Goal: Information Seeking & Learning: Learn about a topic

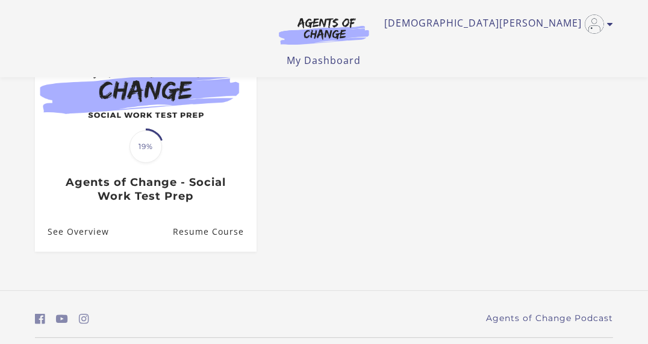
scroll to position [152, 0]
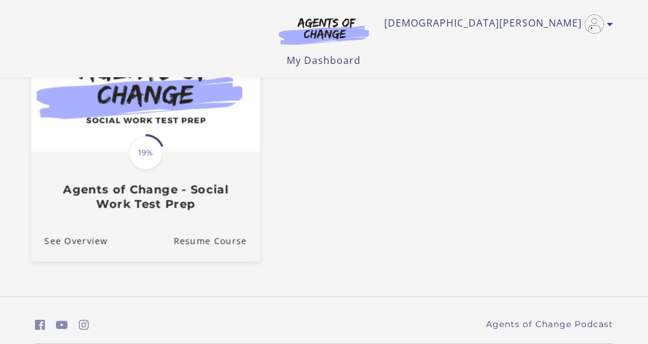
click at [203, 171] on div "Translation missing: en.liquid.partials.dashboard_course_card.progress_descript…" at bounding box center [145, 182] width 229 height 58
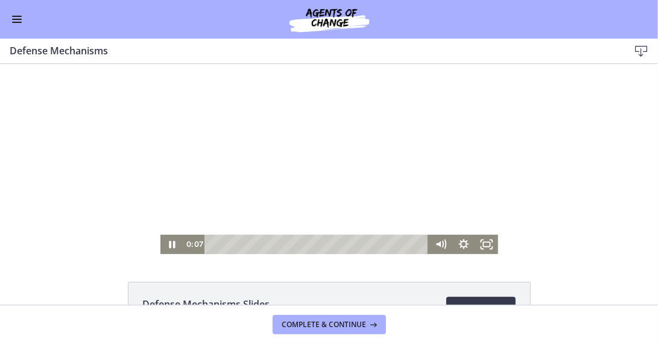
click at [108, 206] on div "Click for sound @keyframes VOLUME_SMALL_WAVE_FLASH { 0% { opacity: 0; } 33% { o…" at bounding box center [329, 158] width 658 height 190
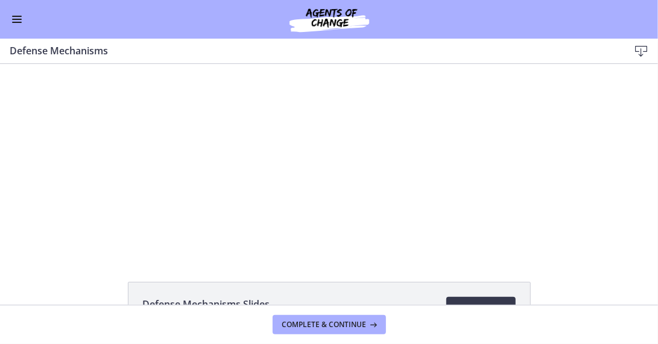
click at [335, 159] on div at bounding box center [329, 158] width 338 height 190
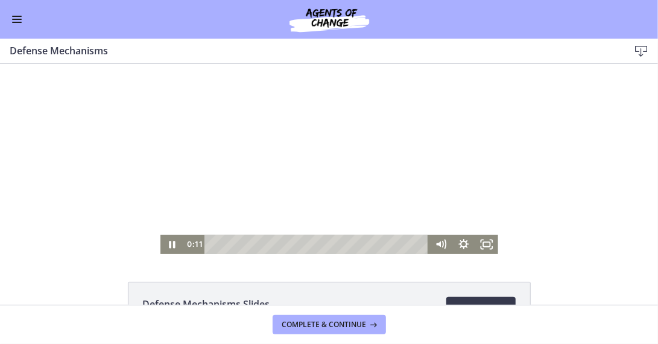
click at [477, 239] on icon "Fullscreen" at bounding box center [485, 243] width 23 height 19
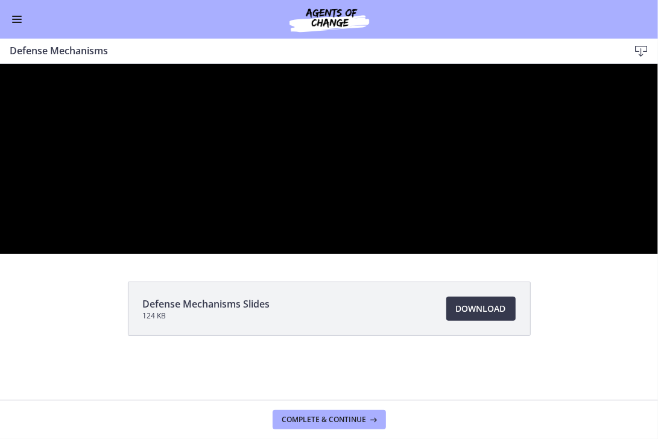
click at [630, 230] on button "Unfullscreen" at bounding box center [643, 242] width 27 height 24
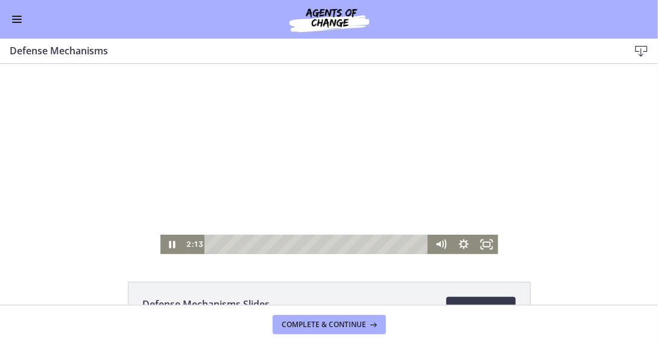
click at [350, 146] on div at bounding box center [329, 158] width 338 height 190
click at [481, 243] on icon "Fullscreen" at bounding box center [485, 243] width 23 height 19
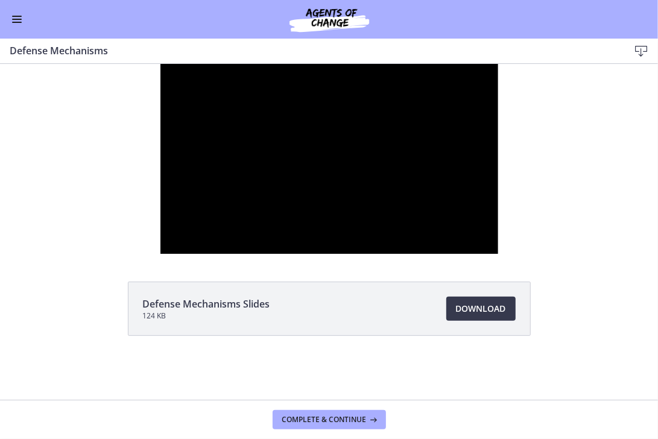
click at [470, 230] on button "Unfullscreen" at bounding box center [483, 242] width 27 height 24
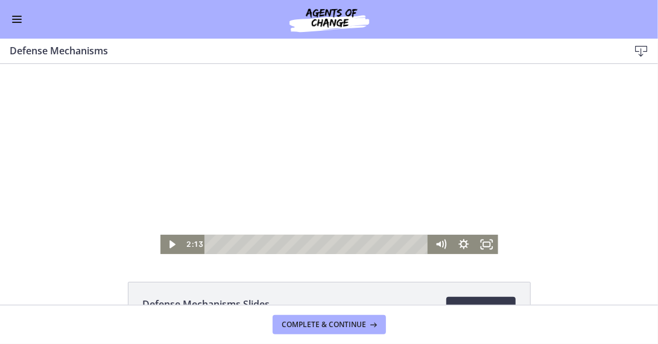
click at [305, 161] on div at bounding box center [329, 158] width 338 height 190
click at [484, 243] on rect "Fullscreen" at bounding box center [486, 243] width 7 height 5
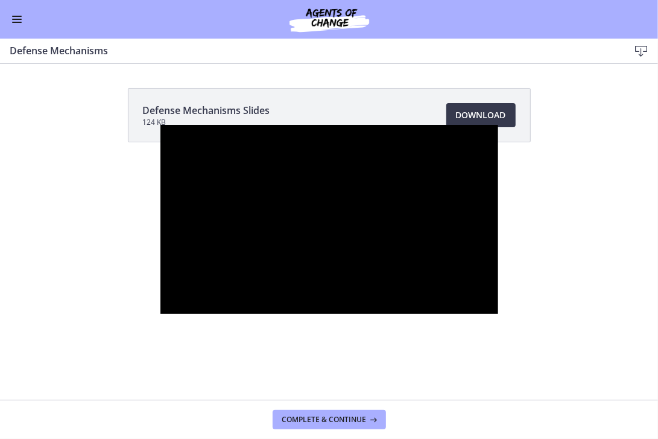
click at [277, 228] on div at bounding box center [329, 220] width 338 height 190
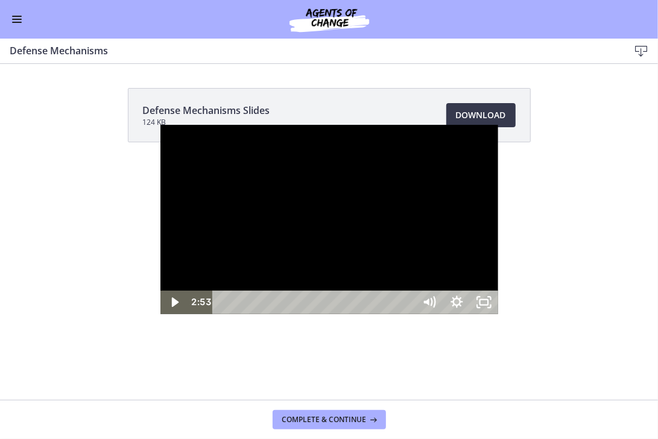
click at [298, 218] on div at bounding box center [329, 220] width 338 height 190
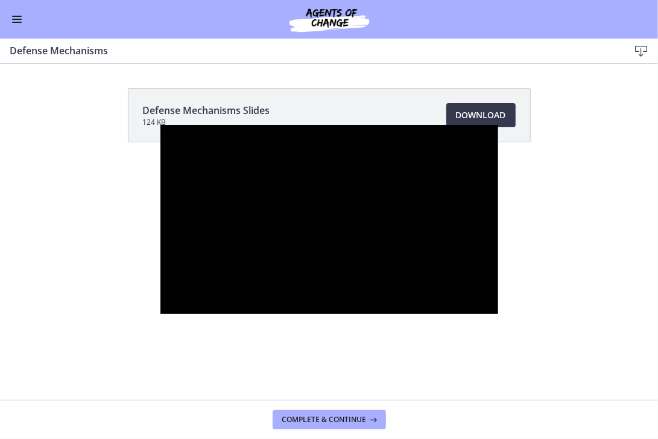
click button "Pause: ctgmo8leb9sc72ose380.mp4" at bounding box center [160, 125] width 1 height 1
click button "Play Video: ctgmo8leb9sc72ose380.mp4" at bounding box center [160, 125] width 1 height 1
click button "Pause: ctgmo8leb9sc72ose380.mp4" at bounding box center [160, 125] width 1 height 1
click button "Play Video: ctgmo8leb9sc72ose380.mp4" at bounding box center [160, 125] width 1 height 1
click button "Pause: ctgmo8leb9sc72ose380.mp4" at bounding box center [160, 125] width 1 height 1
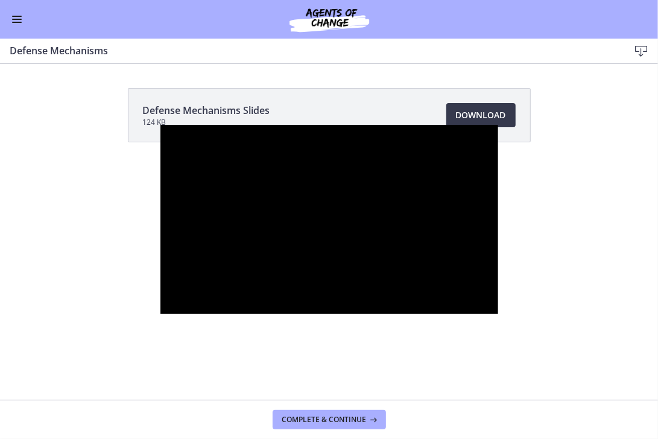
click button "Play Video: ctgmo8leb9sc72ose380.mp4" at bounding box center [160, 125] width 1 height 1
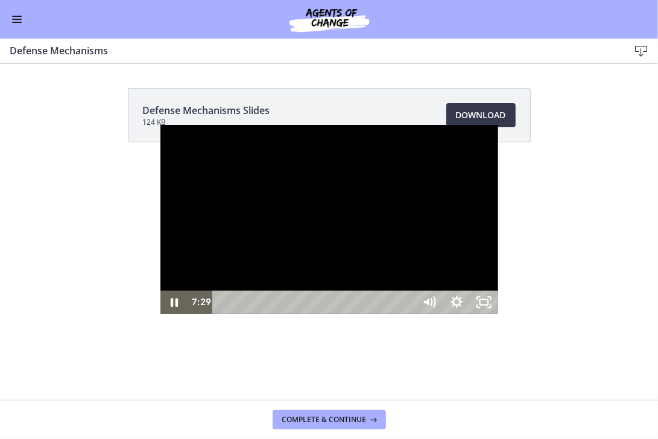
click at [343, 222] on div at bounding box center [329, 220] width 338 height 190
click at [377, 236] on div at bounding box center [329, 220] width 338 height 190
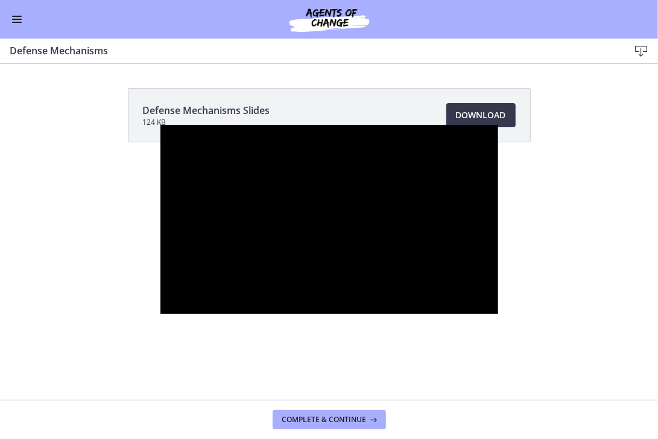
click button "Pause: ctgmo8leb9sc72ose380.mp4" at bounding box center [160, 125] width 1 height 1
click button "Play Video: ctgmo8leb9sc72ose380.mp4" at bounding box center [160, 125] width 1 height 1
click button "Pause: ctgmo8leb9sc72ose380.mp4" at bounding box center [160, 125] width 1 height 1
click button "Play Video: ctgmo8leb9sc72ose380.mp4" at bounding box center [160, 125] width 1 height 1
click button "Pause: ctgmo8leb9sc72ose380.mp4" at bounding box center [160, 125] width 1 height 1
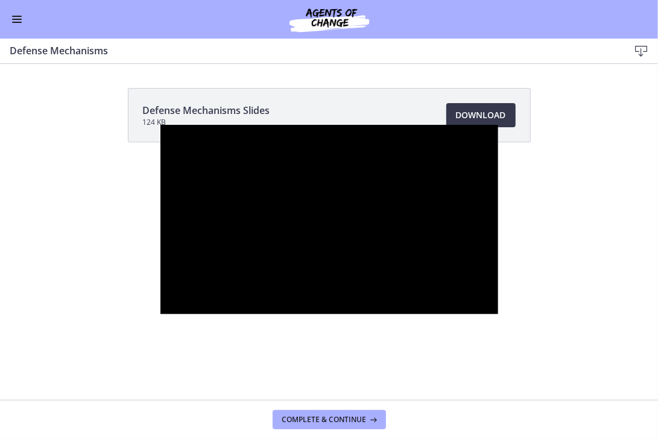
click button "Play Video: ctgmo8leb9sc72ose380.mp4" at bounding box center [160, 125] width 1 height 1
click button "Pause: ctgmo8leb9sc72ose380.mp4" at bounding box center [160, 125] width 1 height 1
click button "Play Video: ctgmo8leb9sc72ose380.mp4" at bounding box center [160, 125] width 1 height 1
click button "Pause: ctgmo8leb9sc72ose380.mp4" at bounding box center [160, 125] width 1 height 1
click button "Play Video: ctgmo8leb9sc72ose380.mp4" at bounding box center [160, 125] width 1 height 1
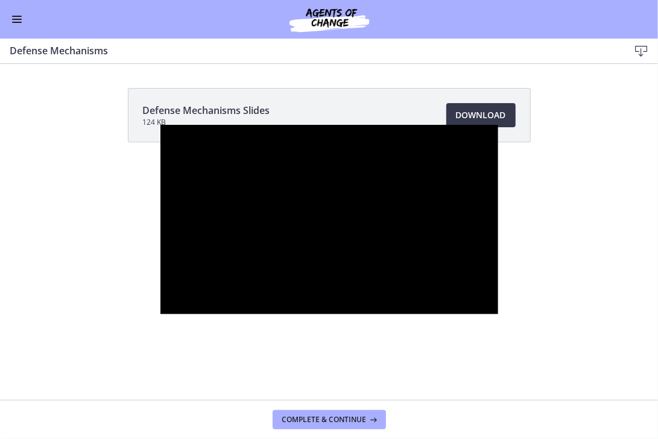
click button "Pause: ctgmo8leb9sc72ose380.mp4" at bounding box center [160, 125] width 1 height 1
click button "Play Video: ctgmo8leb9sc72ose380.mp4" at bounding box center [160, 125] width 1 height 1
click button "Pause: ctgmo8leb9sc72ose380.mp4" at bounding box center [160, 125] width 1 height 1
click button "Play Video: ctgmo8leb9sc72ose380.mp4" at bounding box center [160, 125] width 1 height 1
click button "Pause: ctgmo8leb9sc72ose380.mp4" at bounding box center [160, 125] width 1 height 1
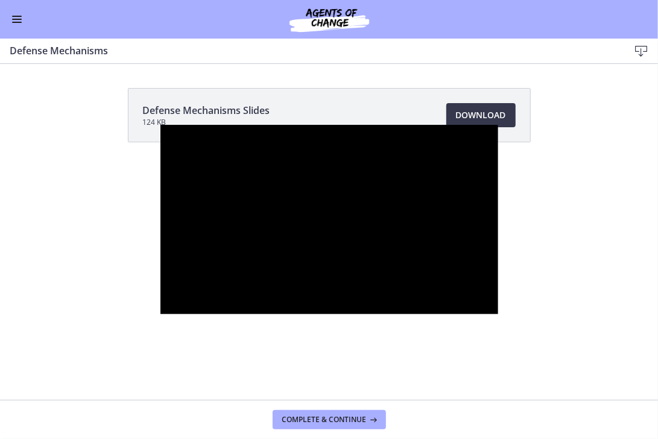
click button "Play Video: ctgmo8leb9sc72ose380.mp4" at bounding box center [160, 125] width 1 height 1
click button "Pause: ctgmo8leb9sc72ose380.mp4" at bounding box center [160, 125] width 1 height 1
click button "Play Video: ctgmo8leb9sc72ose380.mp4" at bounding box center [160, 125] width 1 height 1
click button "Pause: ctgmo8leb9sc72ose380.mp4" at bounding box center [160, 125] width 1 height 1
click button "Play Video: ctgmo8leb9sc72ose380.mp4" at bounding box center [160, 125] width 1 height 1
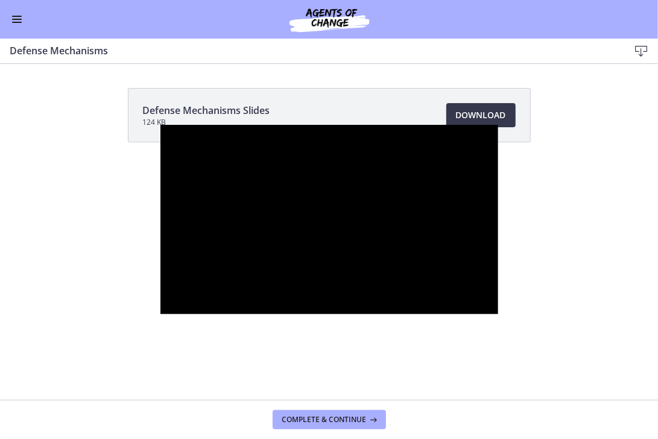
click button "Pause: ctgmo8leb9sc72ose380.mp4" at bounding box center [160, 125] width 1 height 1
click button "Play Video: ctgmo8leb9sc72ose380.mp4" at bounding box center [160, 125] width 1 height 1
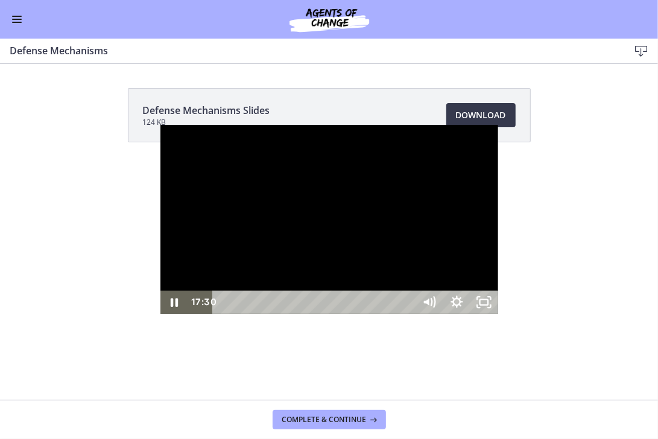
click at [286, 125] on div at bounding box center [329, 220] width 338 height 190
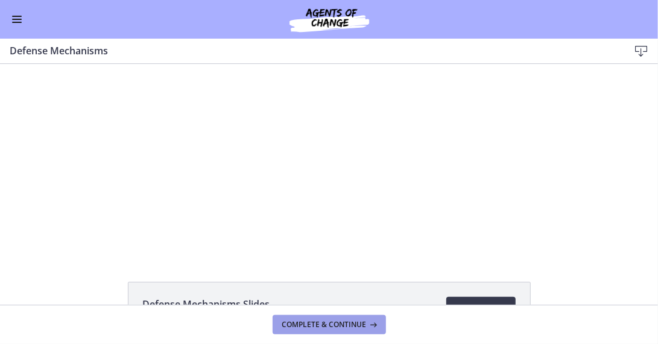
click at [362, 325] on span "Complete & continue" at bounding box center [324, 324] width 84 height 10
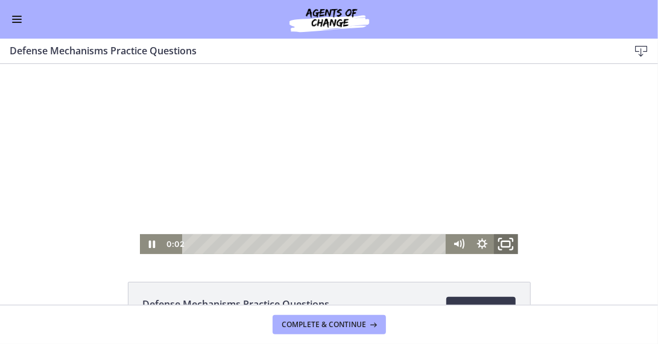
click at [498, 240] on icon "Fullscreen" at bounding box center [506, 243] width 28 height 24
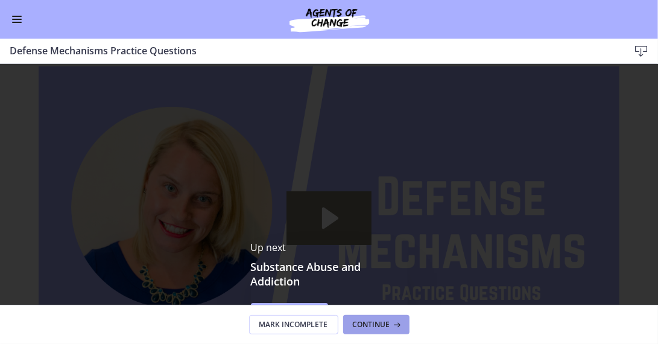
click at [383, 330] on button "Continue" at bounding box center [376, 324] width 66 height 19
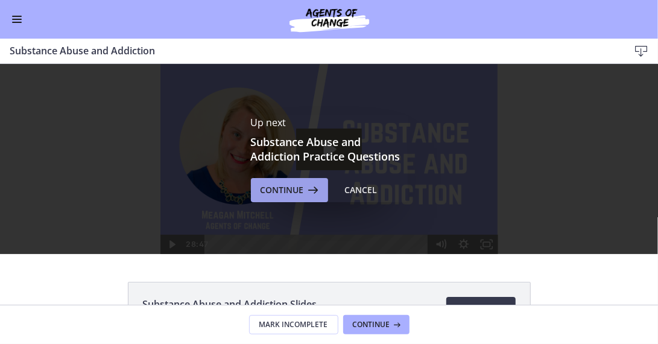
click at [275, 189] on span "Continue" at bounding box center [281, 190] width 43 height 14
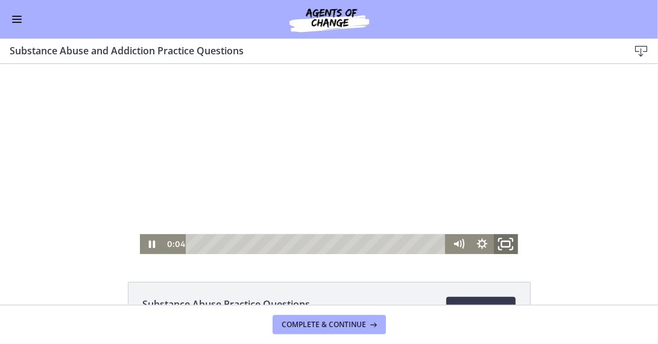
click at [503, 242] on icon "Fullscreen" at bounding box center [506, 243] width 28 height 24
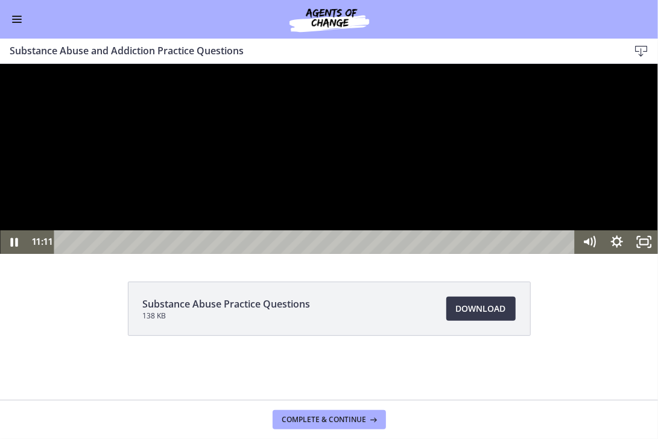
click at [556, 253] on div at bounding box center [329, 158] width 658 height 190
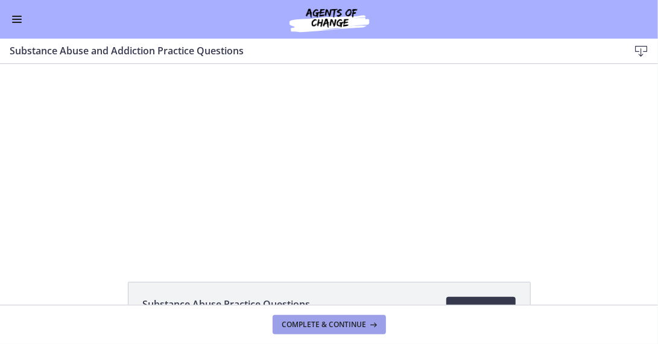
click at [349, 328] on span "Complete & continue" at bounding box center [324, 324] width 84 height 10
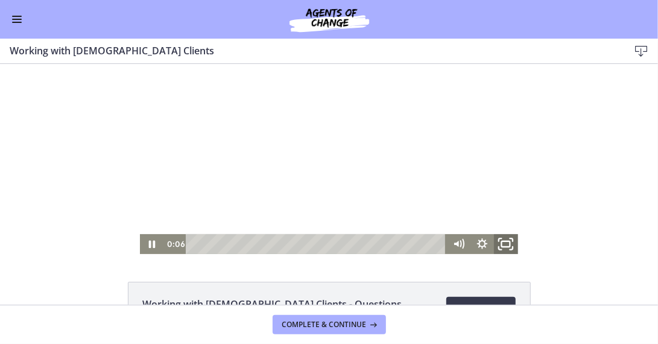
click at [506, 245] on icon "Fullscreen" at bounding box center [506, 243] width 28 height 24
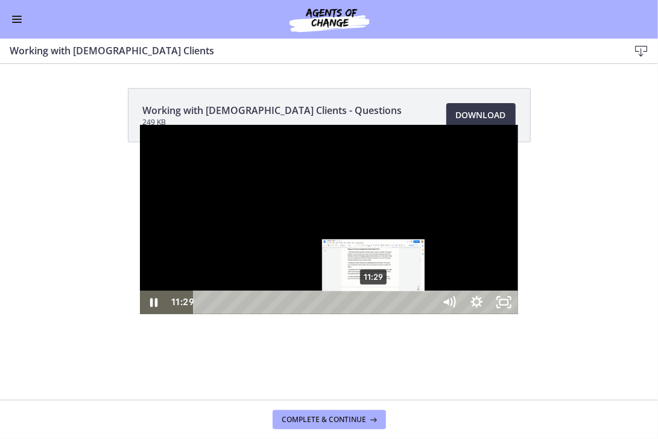
click at [234, 314] on div "11:29" at bounding box center [315, 302] width 225 height 24
click at [240, 314] on div "11:51" at bounding box center [315, 302] width 225 height 24
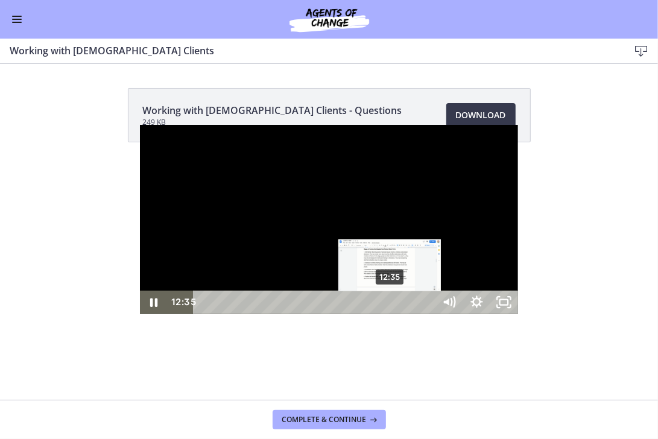
click at [251, 314] on div "12:35" at bounding box center [315, 302] width 225 height 24
click at [256, 314] on div "12:54" at bounding box center [315, 302] width 225 height 24
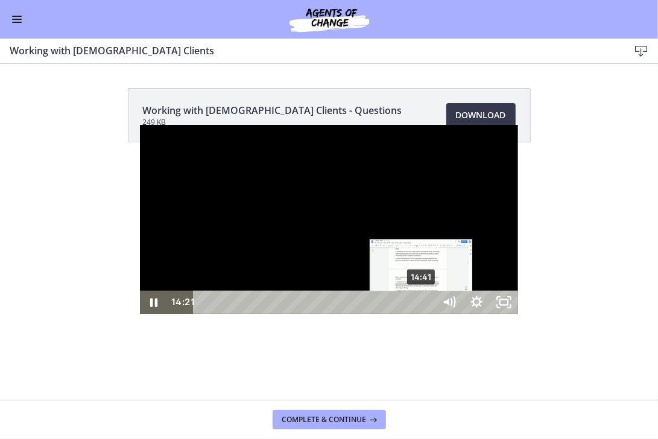
click at [282, 314] on div "14:41" at bounding box center [315, 302] width 225 height 24
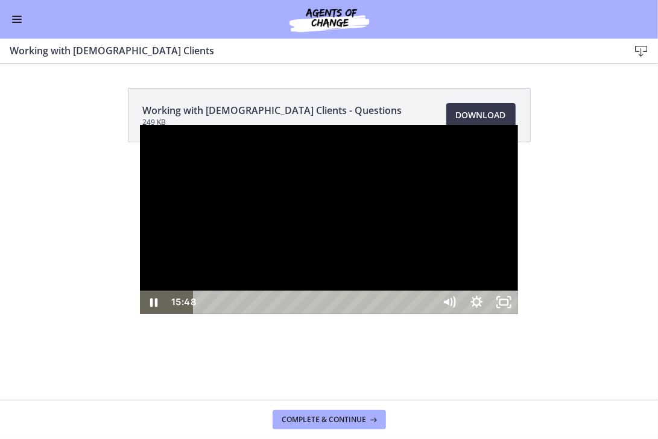
click at [439, 315] on div at bounding box center [328, 220] width 377 height 190
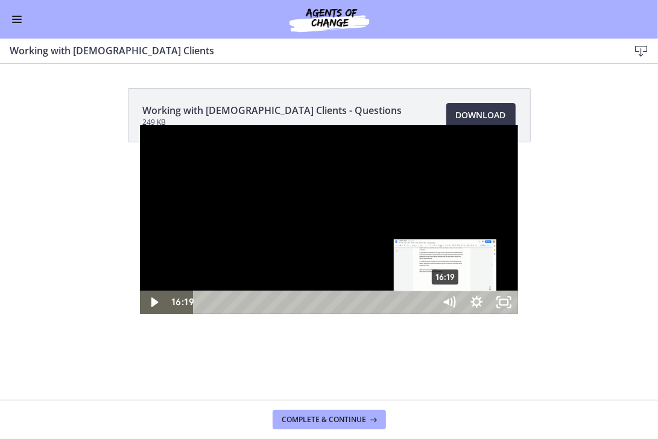
click at [306, 314] on div "16:19" at bounding box center [315, 302] width 225 height 24
click at [316, 314] on div "17:00" at bounding box center [315, 302] width 225 height 24
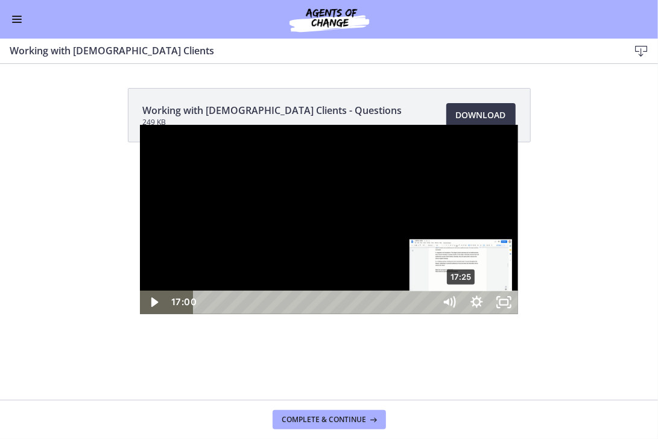
click at [322, 314] on div "17:25" at bounding box center [315, 302] width 225 height 24
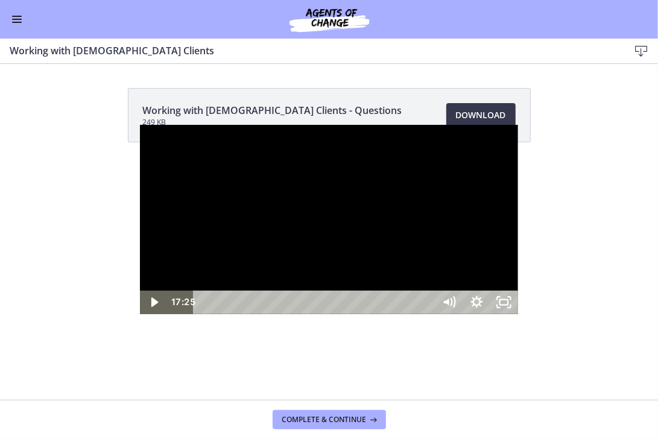
click at [286, 294] on div at bounding box center [328, 220] width 377 height 190
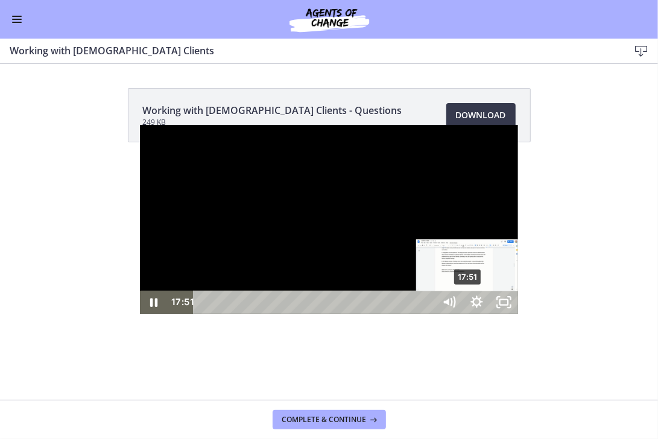
click at [329, 314] on div "17:51" at bounding box center [315, 302] width 225 height 24
click at [332, 314] on div "18:04" at bounding box center [315, 302] width 225 height 24
click at [338, 314] on div "18:26" at bounding box center [315, 302] width 225 height 24
click at [342, 314] on div "18:45" at bounding box center [315, 302] width 225 height 24
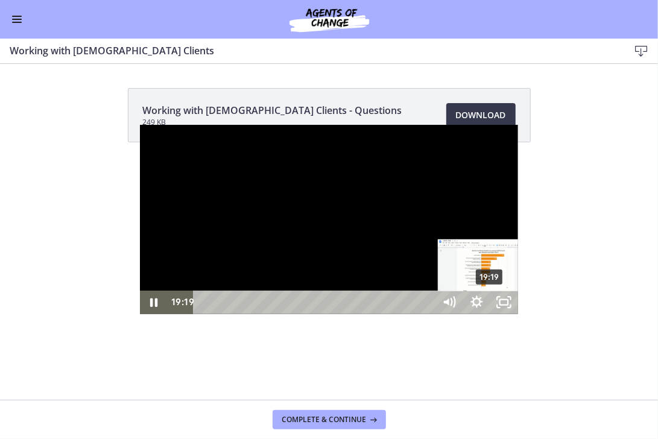
click at [351, 314] on div "19:19" at bounding box center [315, 302] width 225 height 24
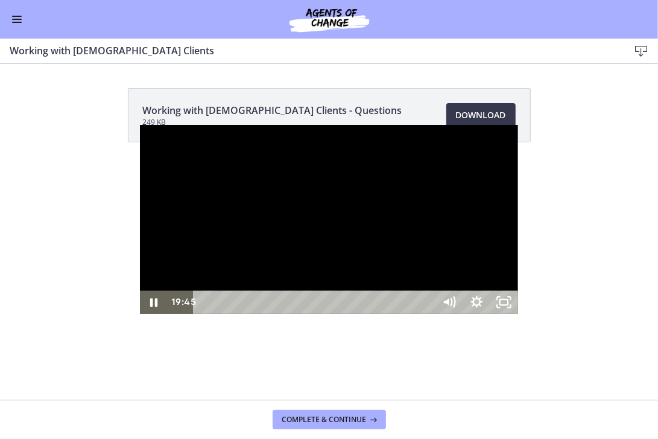
click at [348, 315] on div at bounding box center [328, 220] width 377 height 190
click at [386, 315] on div at bounding box center [328, 220] width 377 height 190
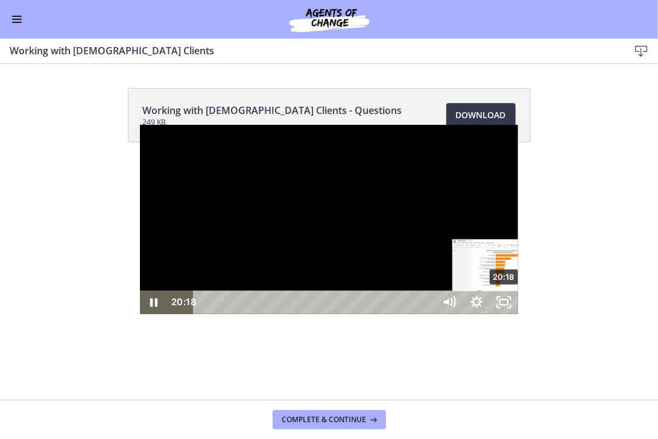
click at [365, 314] on div "20:18" at bounding box center [315, 302] width 225 height 24
click at [374, 314] on div "20:54" at bounding box center [315, 302] width 225 height 24
click at [382, 314] on div "21:23" at bounding box center [315, 302] width 225 height 24
click at [518, 307] on div "Playbar" at bounding box center [522, 303] width 8 height 8
click at [388, 314] on div "21:50" at bounding box center [315, 302] width 225 height 24
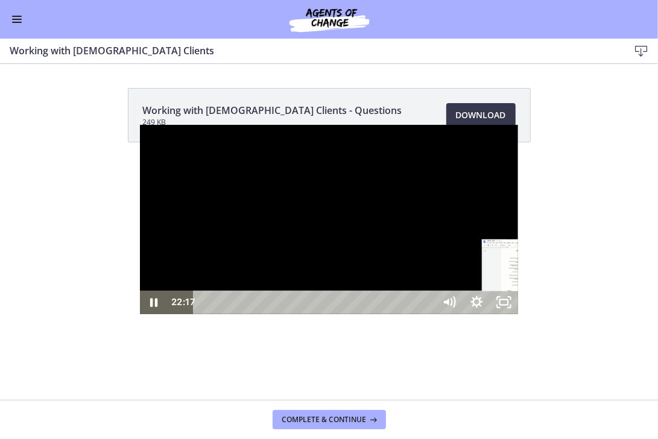
click at [395, 314] on div "22:17" at bounding box center [315, 302] width 225 height 24
click at [406, 314] on div "23:01" at bounding box center [315, 302] width 225 height 24
click at [412, 314] on div "23:28" at bounding box center [315, 302] width 225 height 24
click at [419, 314] on div "23:57" at bounding box center [315, 302] width 225 height 24
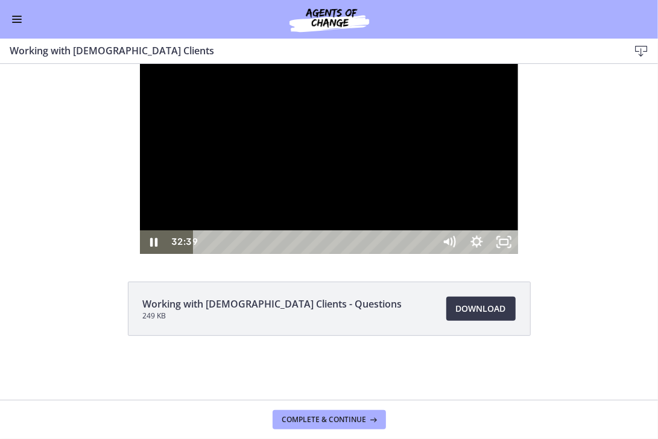
click at [327, 253] on div at bounding box center [328, 158] width 377 height 190
click at [517, 253] on div at bounding box center [328, 158] width 377 height 190
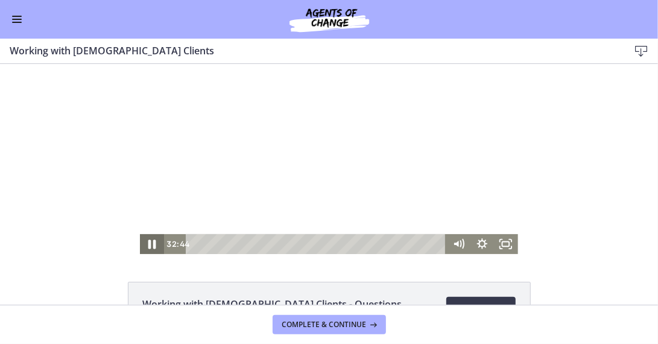
click at [149, 242] on icon "Pause" at bounding box center [152, 243] width 8 height 9
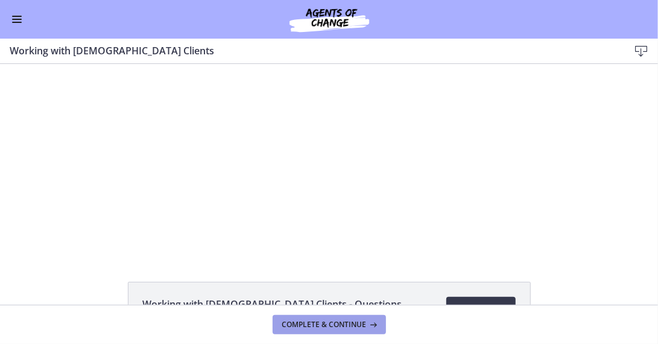
click at [348, 324] on span "Complete & continue" at bounding box center [324, 324] width 84 height 10
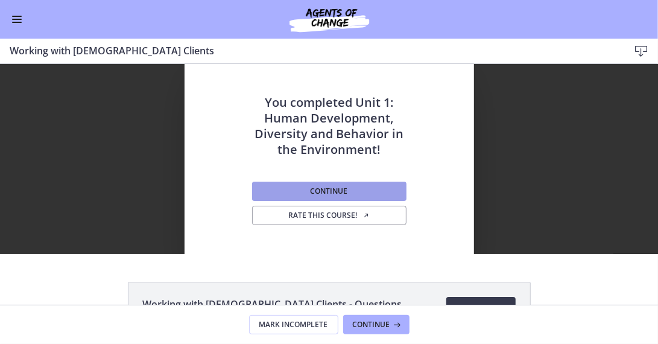
click at [351, 190] on button "Continue" at bounding box center [329, 190] width 154 height 19
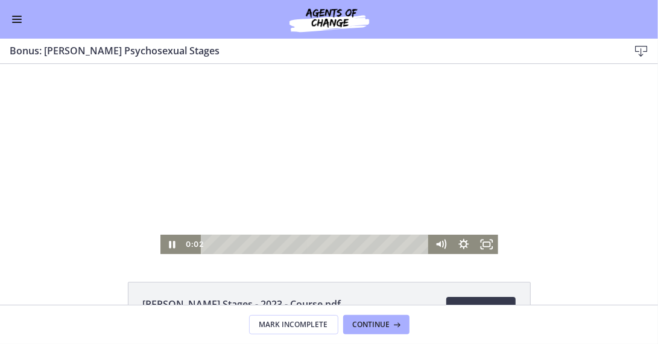
click at [313, 142] on div at bounding box center [329, 158] width 338 height 190
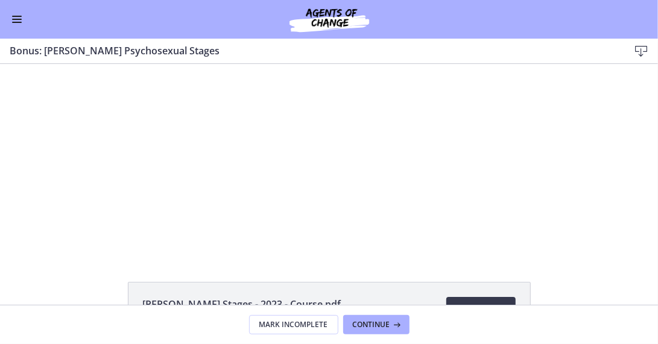
click at [11, 19] on button "Enable menu" at bounding box center [17, 19] width 14 height 14
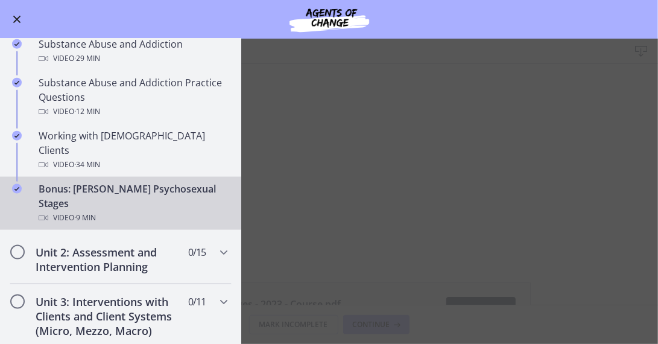
scroll to position [746, 0]
